Goal: Check status

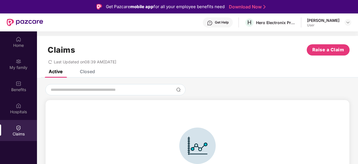
click at [88, 72] on div "Closed" at bounding box center [87, 72] width 15 height 6
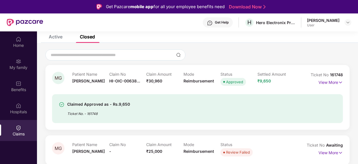
scroll to position [56, 0]
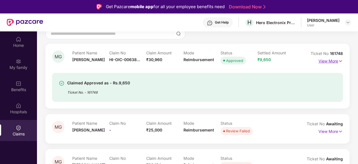
click at [319, 62] on p "View More" at bounding box center [330, 61] width 24 height 8
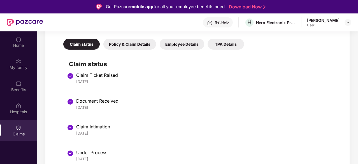
scroll to position [140, 0]
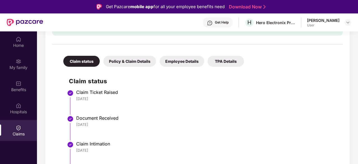
click at [127, 62] on div "Policy & Claim Details" at bounding box center [129, 61] width 53 height 11
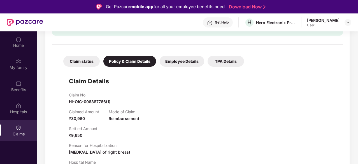
click at [171, 60] on div "Employee Details" at bounding box center [181, 61] width 44 height 11
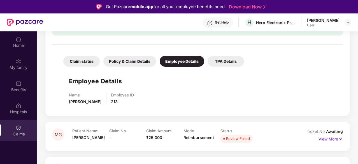
click at [219, 60] on div "TPA Details" at bounding box center [225, 61] width 36 height 11
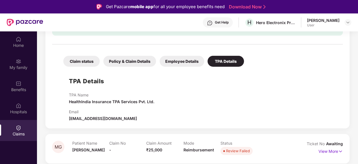
click at [112, 60] on div "Policy & Claim Details" at bounding box center [129, 61] width 53 height 11
